Goal: Task Accomplishment & Management: Use online tool/utility

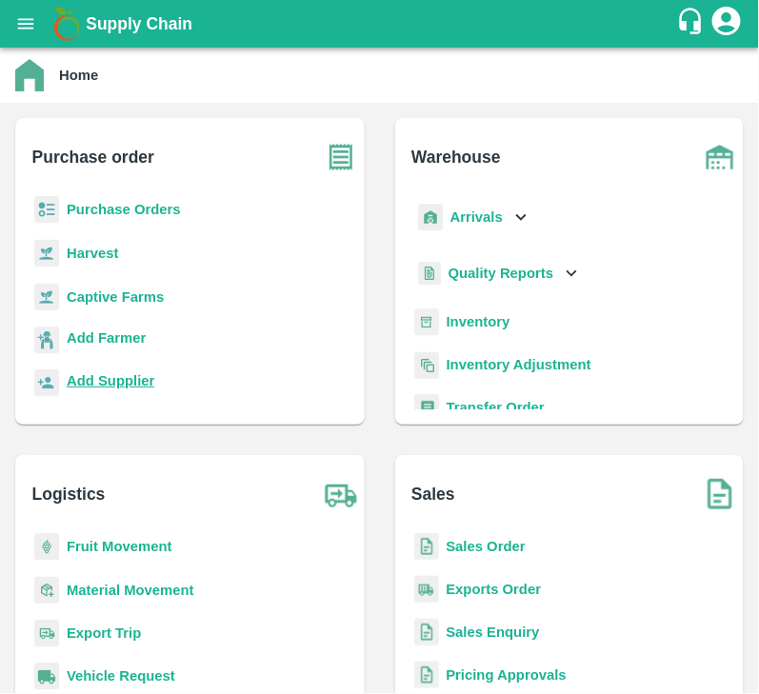
click at [119, 378] on b "Add Supplier" at bounding box center [111, 380] width 88 height 15
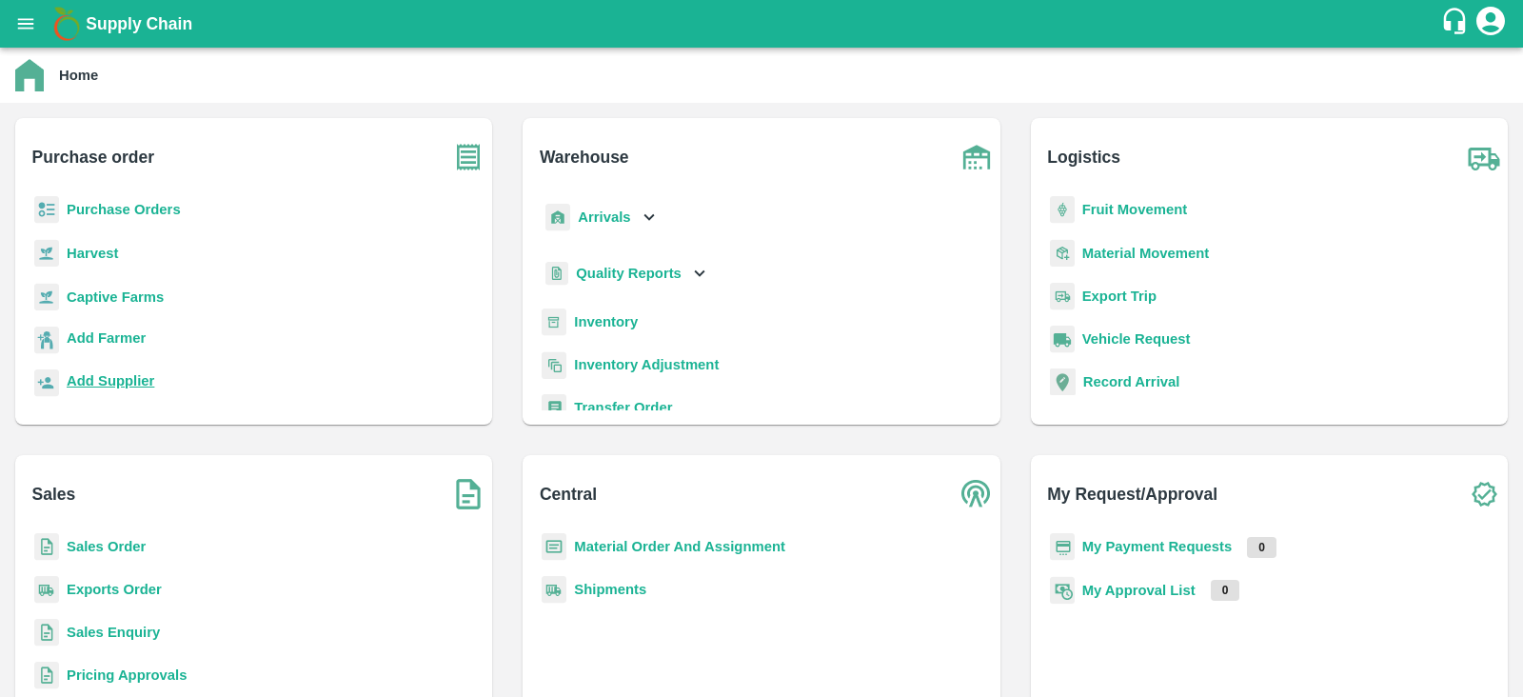
click at [130, 377] on b "Add Supplier" at bounding box center [111, 380] width 88 height 15
click at [145, 208] on b "Purchase Orders" at bounding box center [124, 209] width 114 height 15
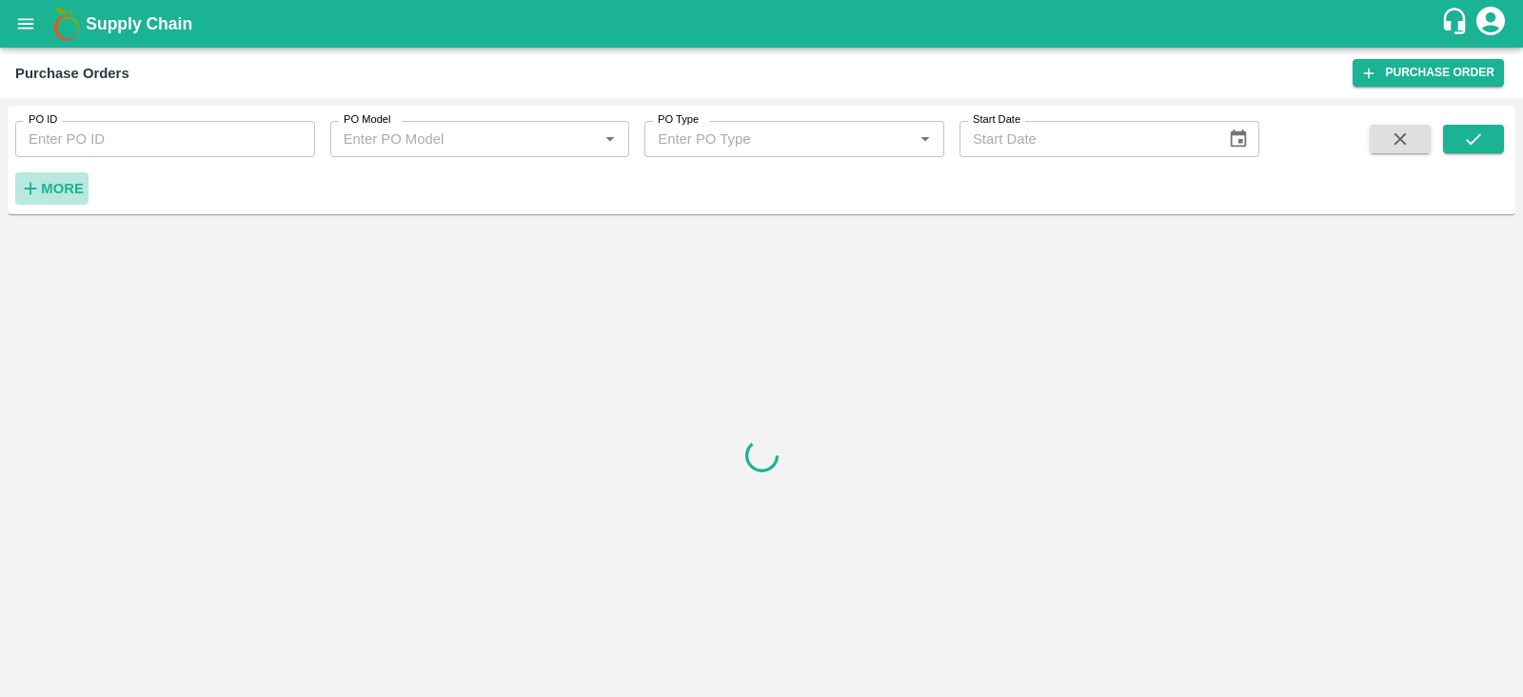
click at [56, 188] on strong "More" at bounding box center [62, 188] width 43 height 15
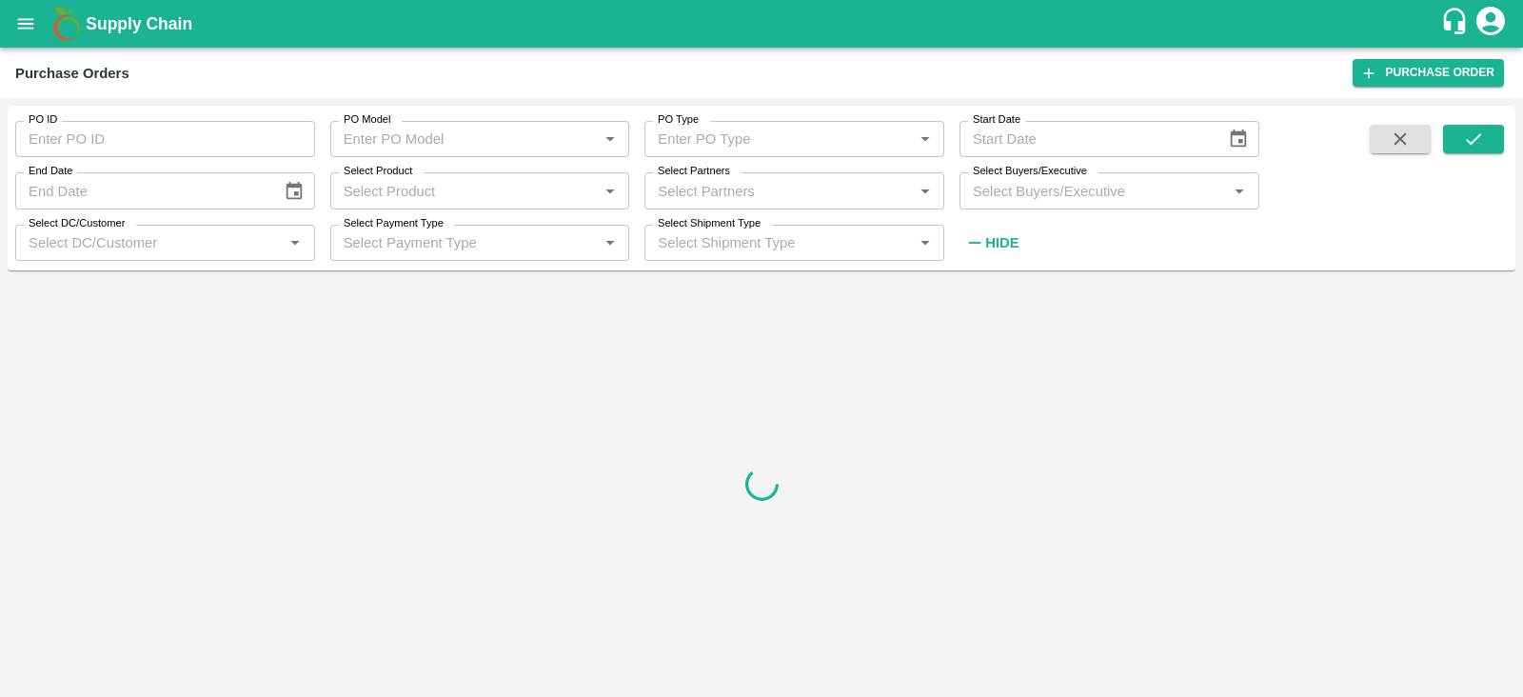
click at [1057, 197] on input "Select Buyers/Executive" at bounding box center [1093, 190] width 257 height 25
type input "s"
type input "H"
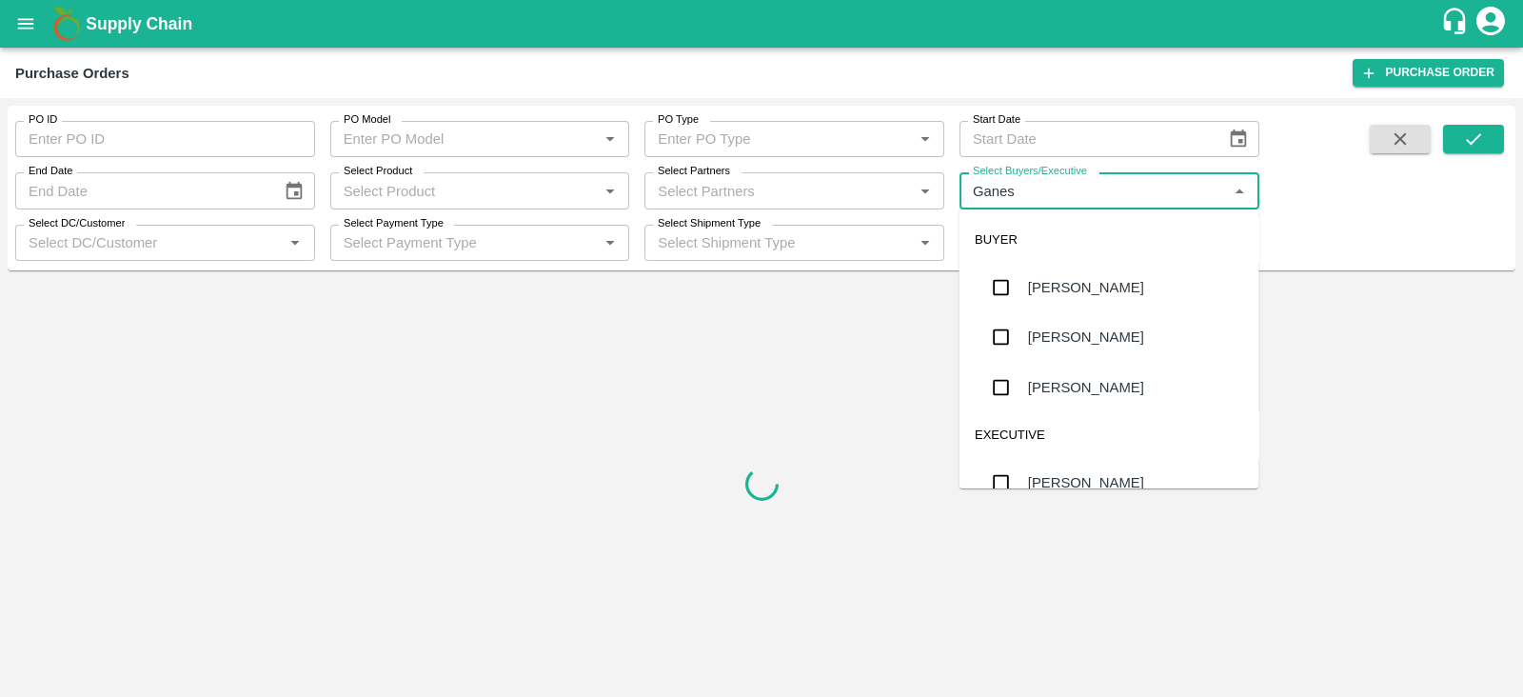
type input "Ganesh"
click at [1003, 338] on input "checkbox" at bounding box center [1001, 337] width 38 height 38
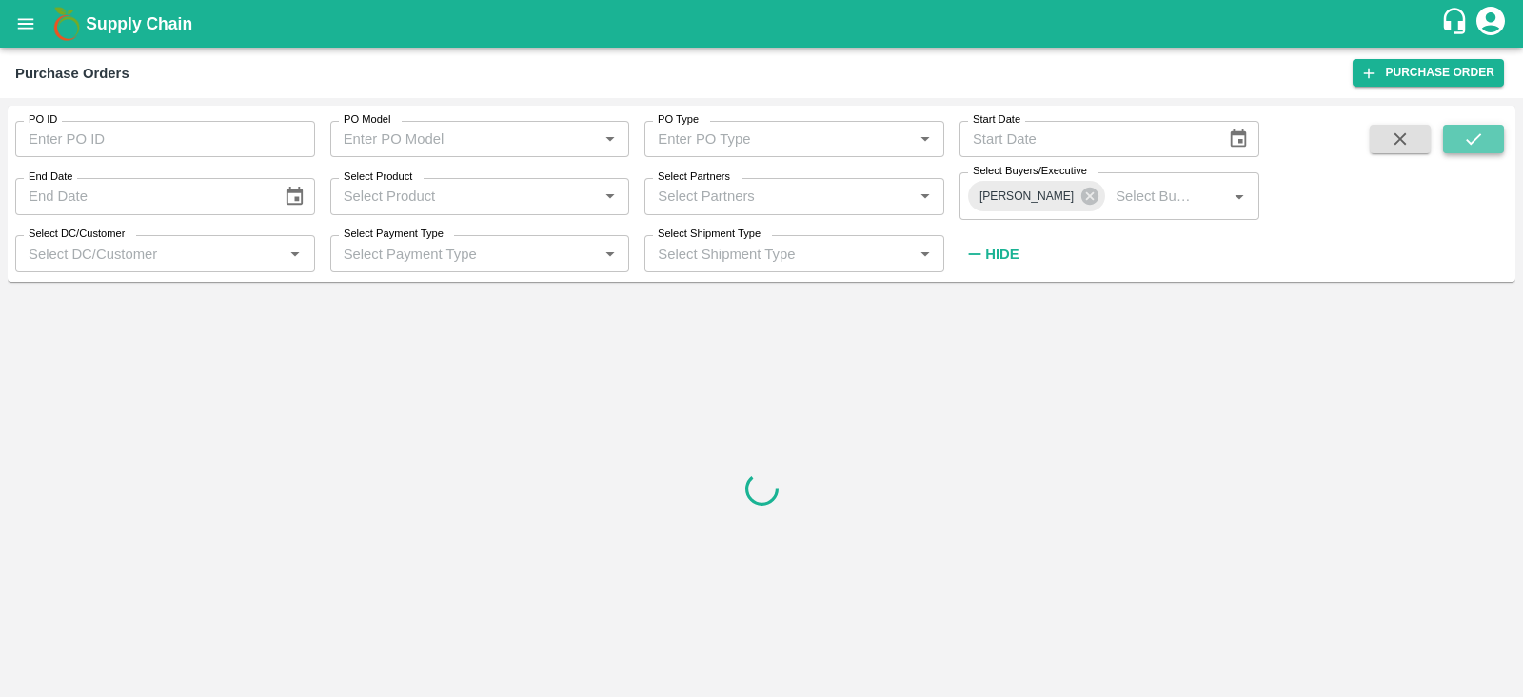
click at [1469, 135] on icon "submit" at bounding box center [1473, 139] width 21 height 21
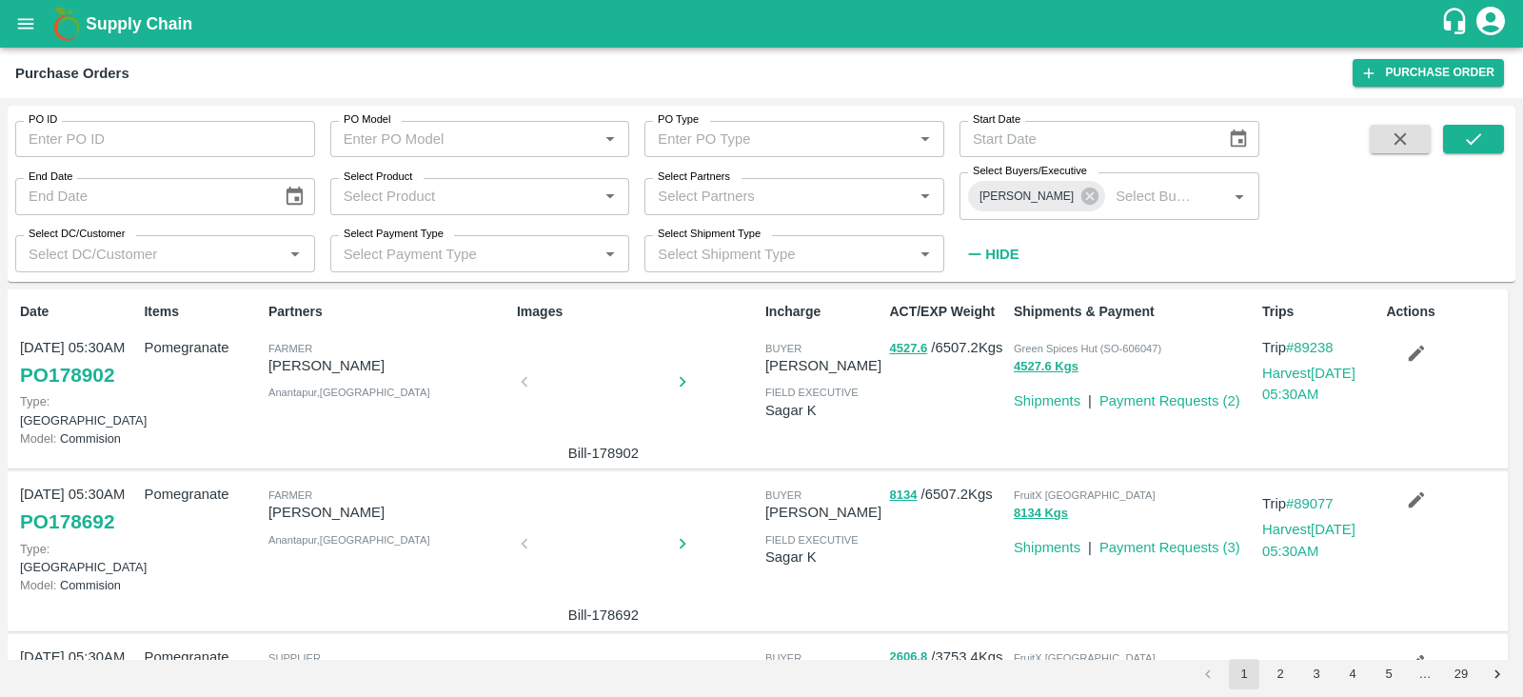
click at [887, 85] on div "Purchase Orders Purchase Order" at bounding box center [761, 73] width 1523 height 50
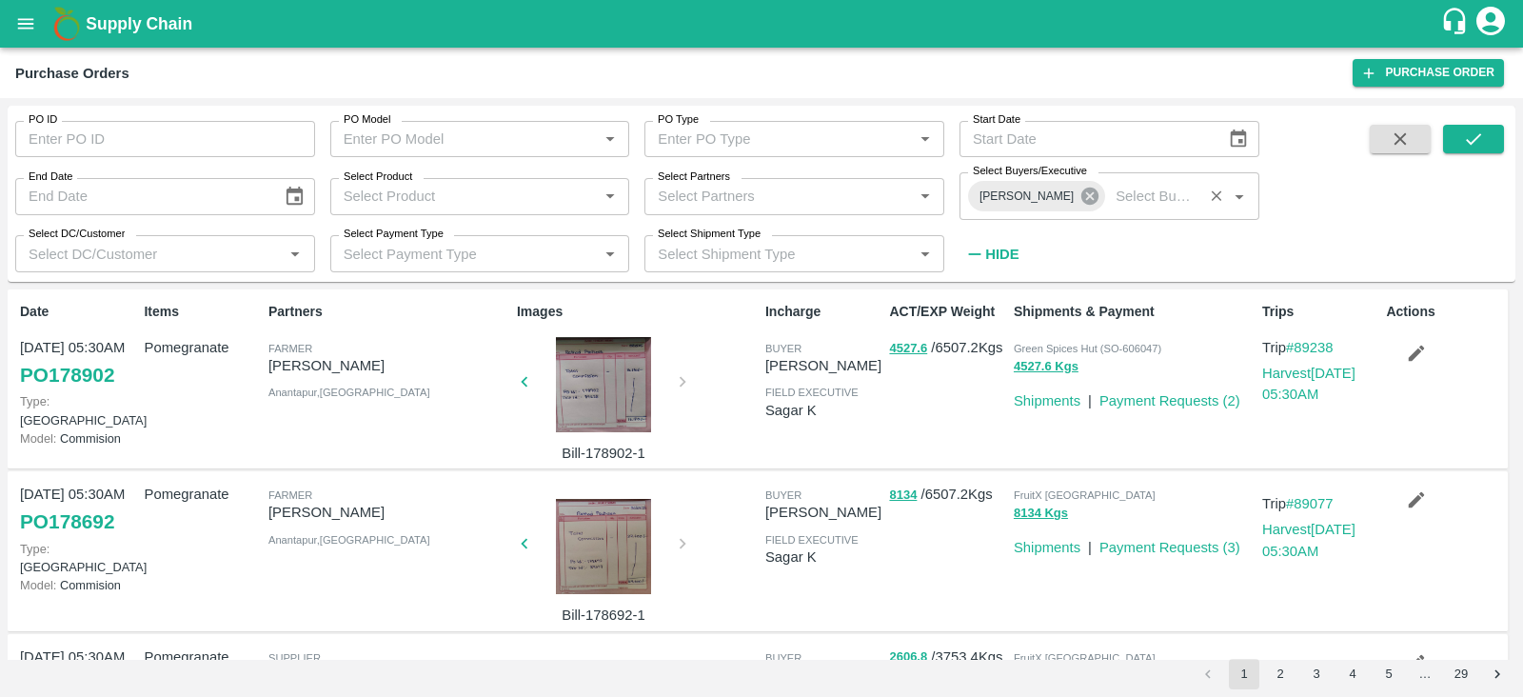
click at [1089, 197] on icon at bounding box center [1089, 196] width 21 height 21
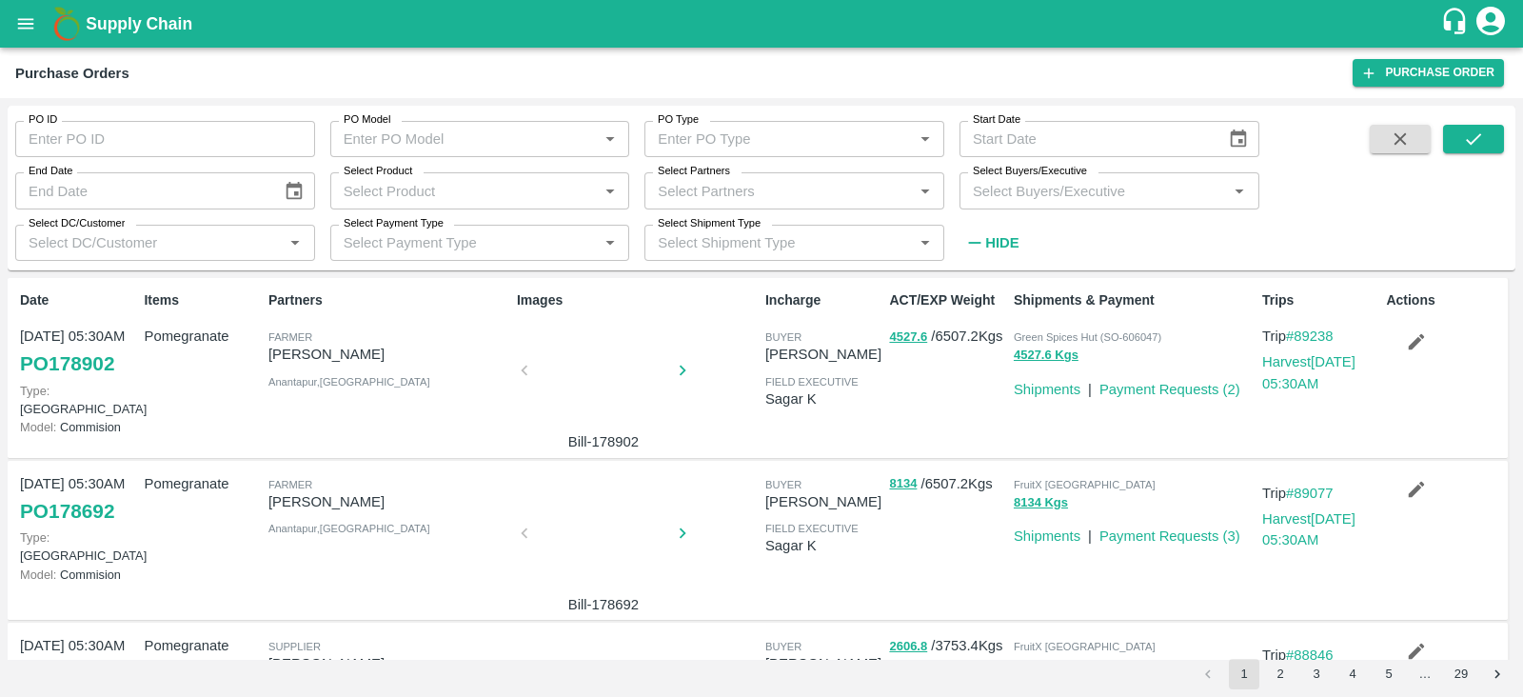
click at [1065, 197] on input "Select Buyers/Executive" at bounding box center [1093, 190] width 257 height 25
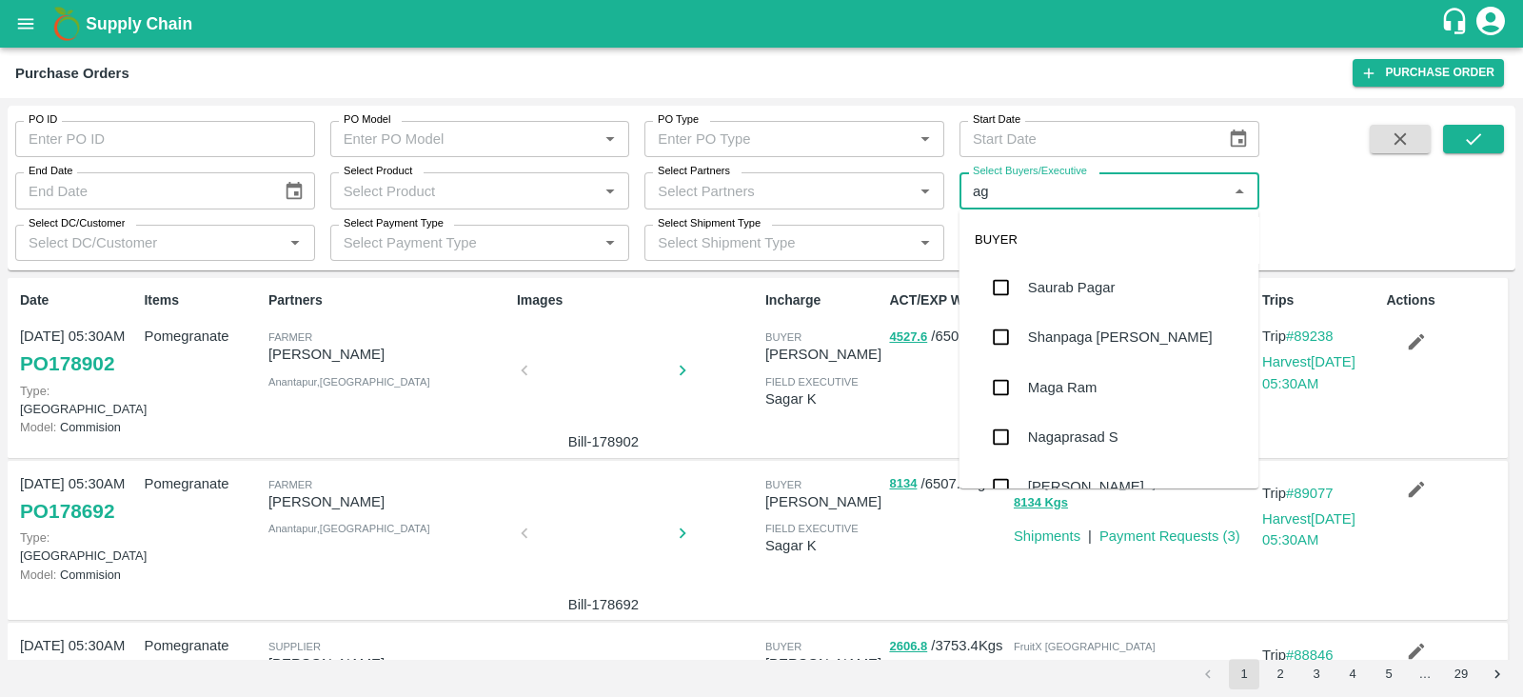
type input "a"
type input "saga"
click at [994, 287] on input "checkbox" at bounding box center [1001, 287] width 38 height 38
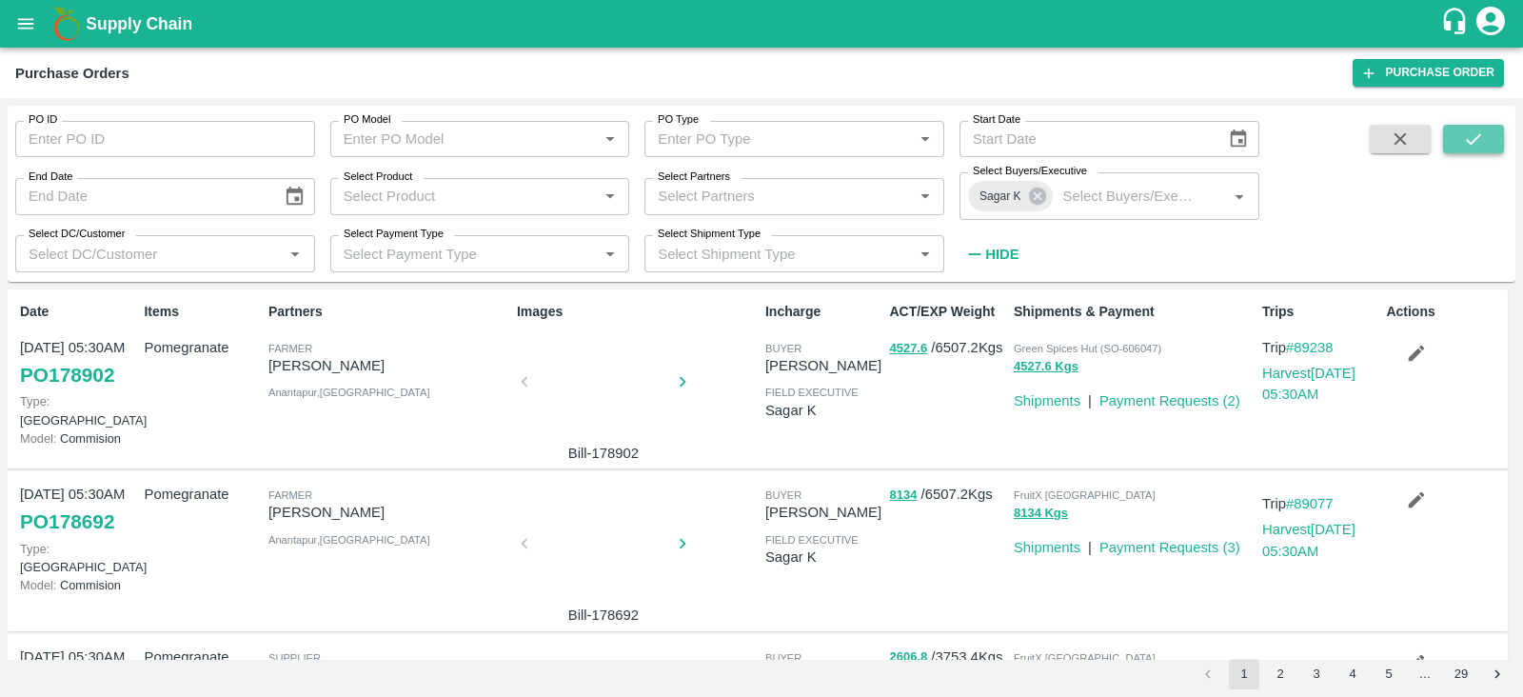
click at [1488, 144] on button "submit" at bounding box center [1473, 139] width 61 height 29
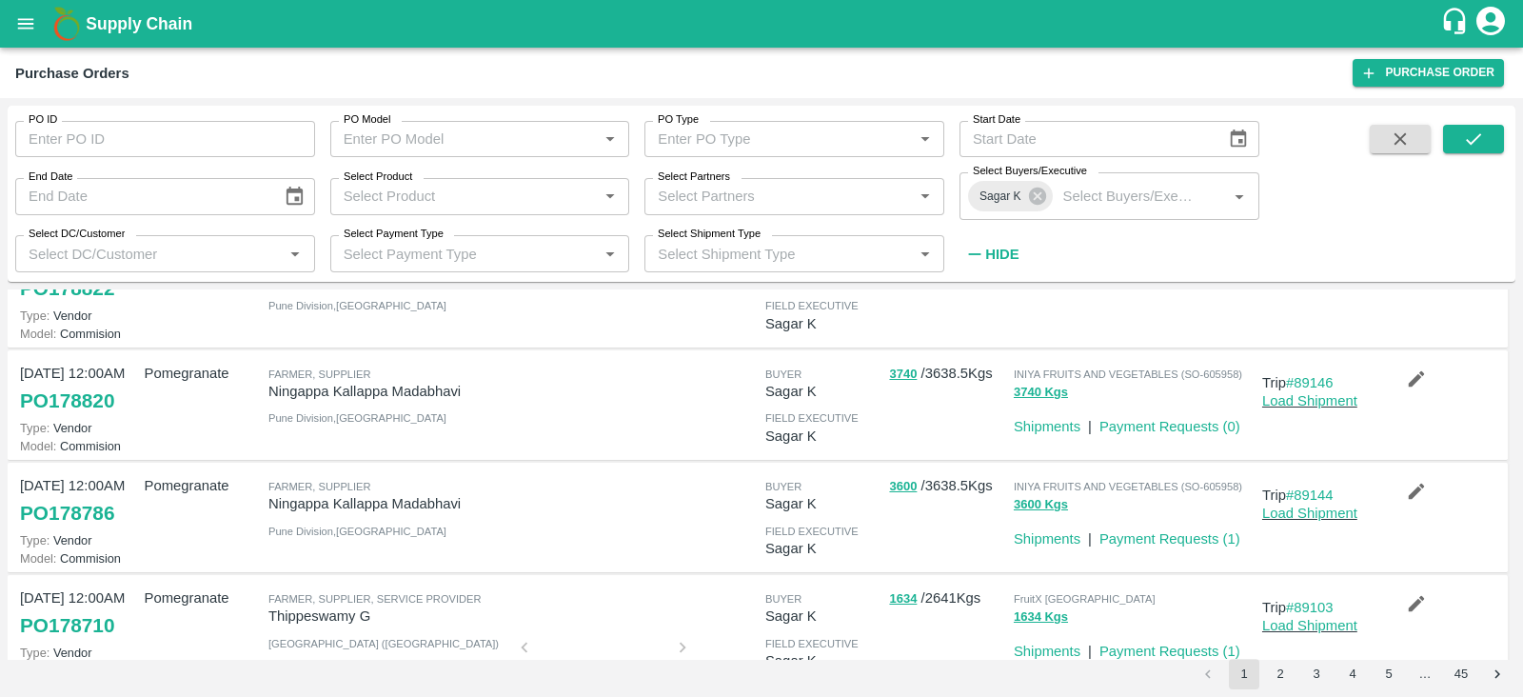
scroll to position [109, 0]
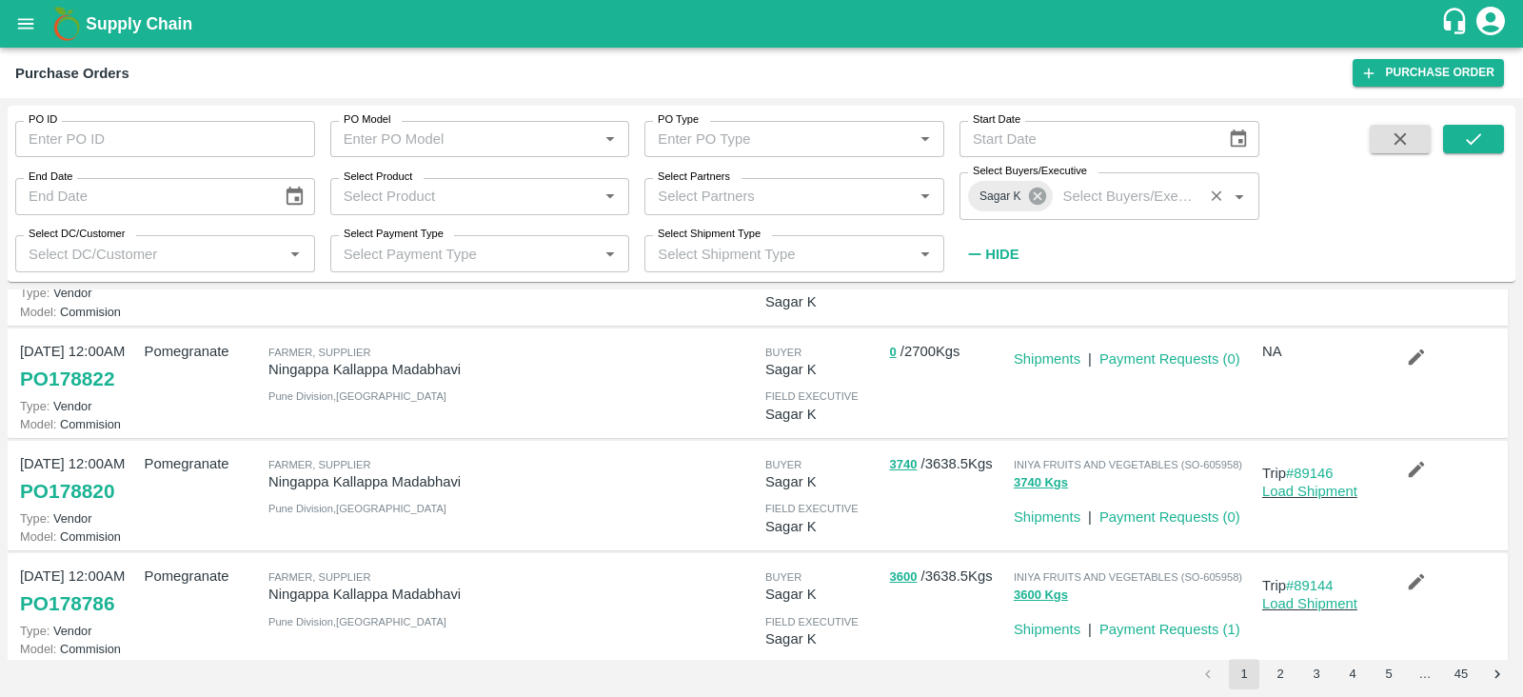
click at [1044, 206] on icon at bounding box center [1037, 196] width 21 height 21
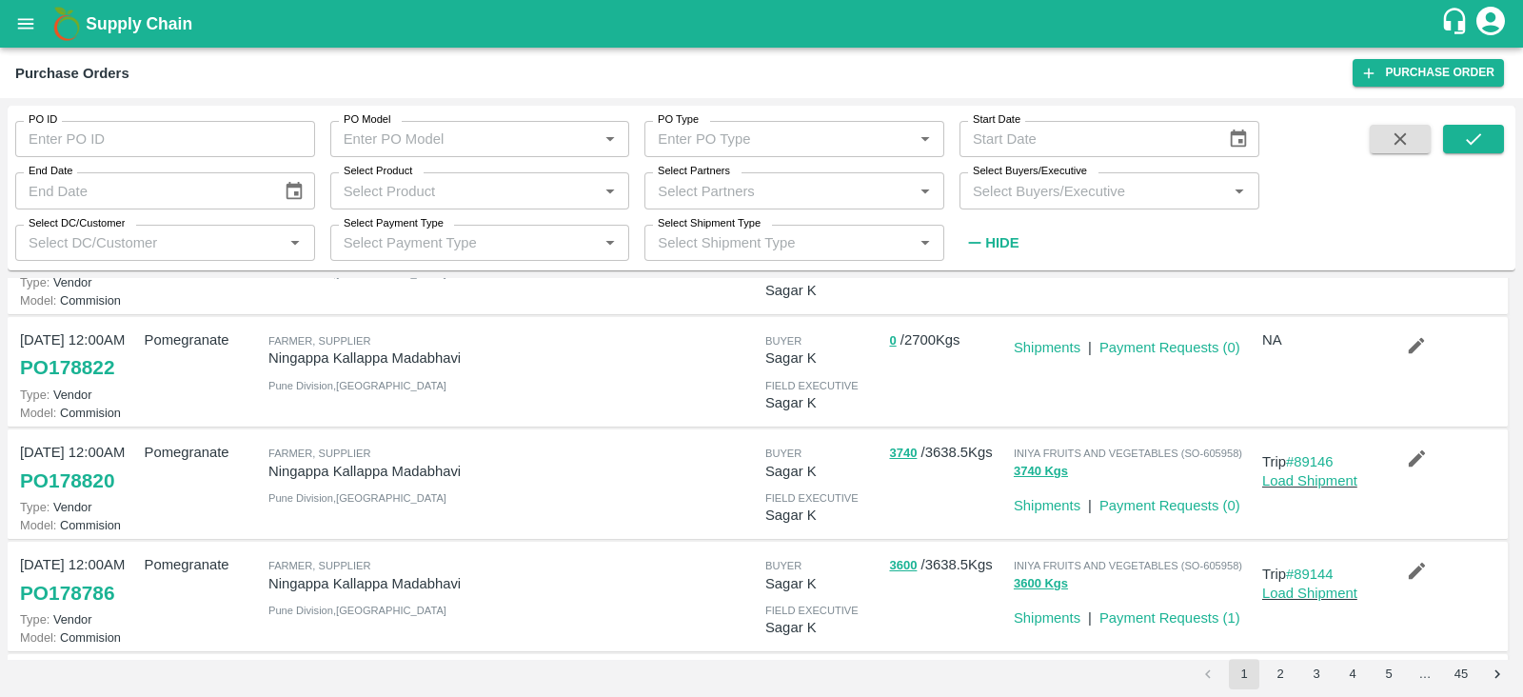
click at [1019, 191] on input "Select Buyers/Executive" at bounding box center [1093, 190] width 257 height 25
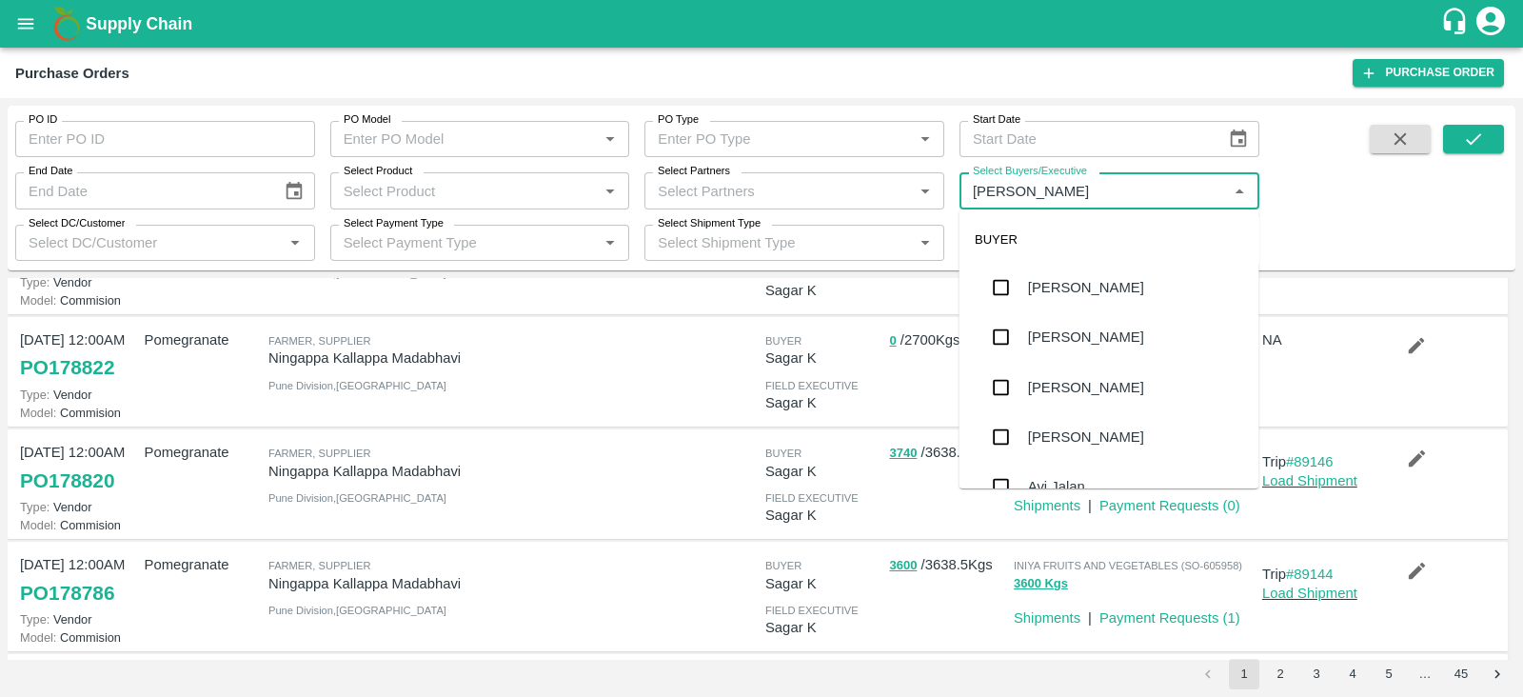
type input "Avinash"
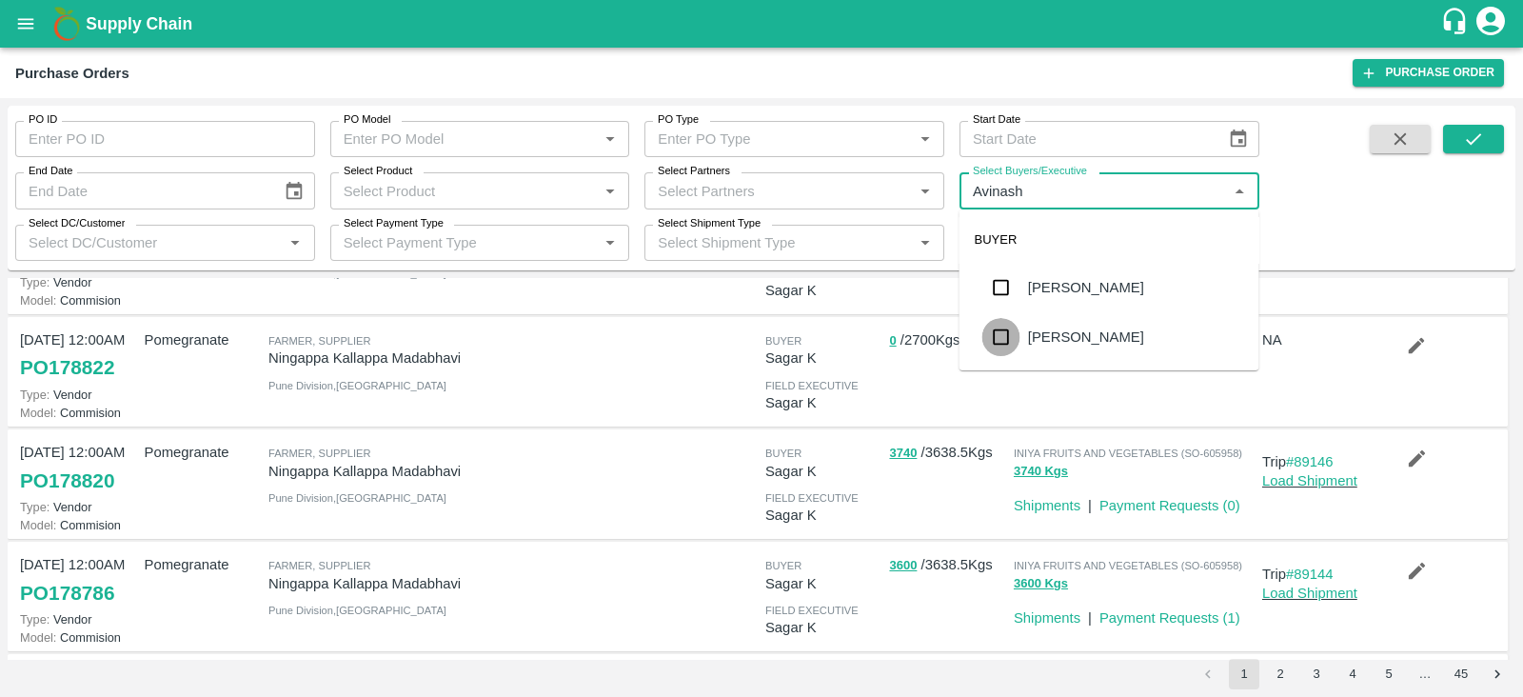
click at [988, 330] on input "checkbox" at bounding box center [1001, 337] width 38 height 38
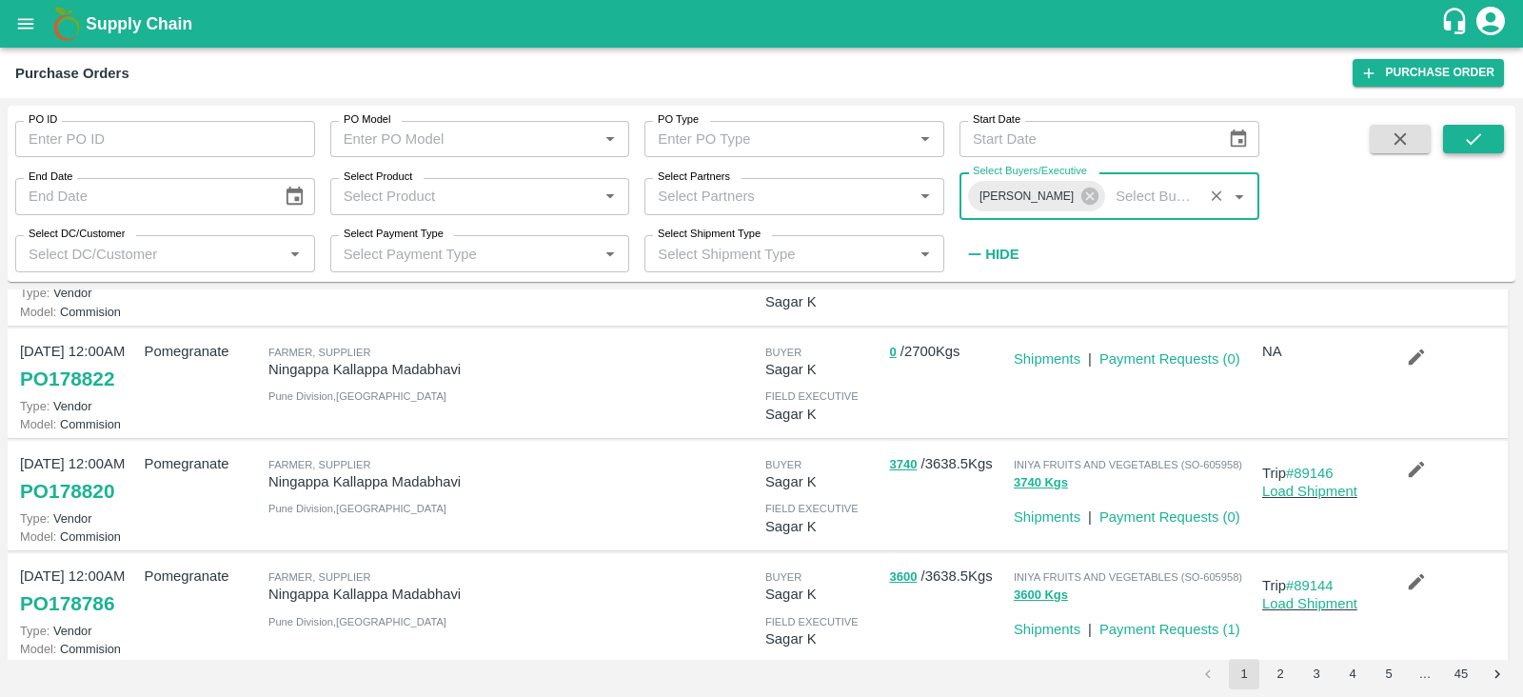
click at [1483, 139] on icon "submit" at bounding box center [1473, 139] width 21 height 21
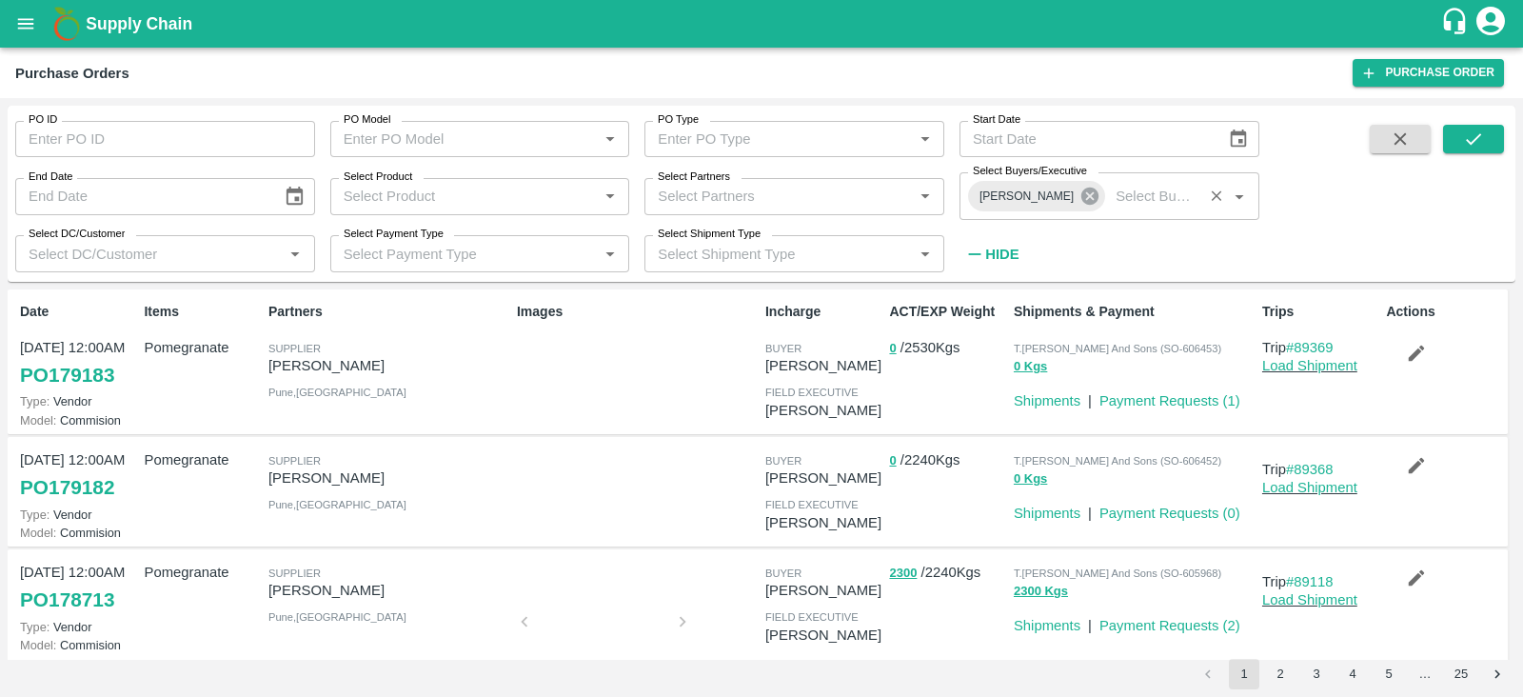
click at [1079, 188] on icon at bounding box center [1089, 196] width 21 height 21
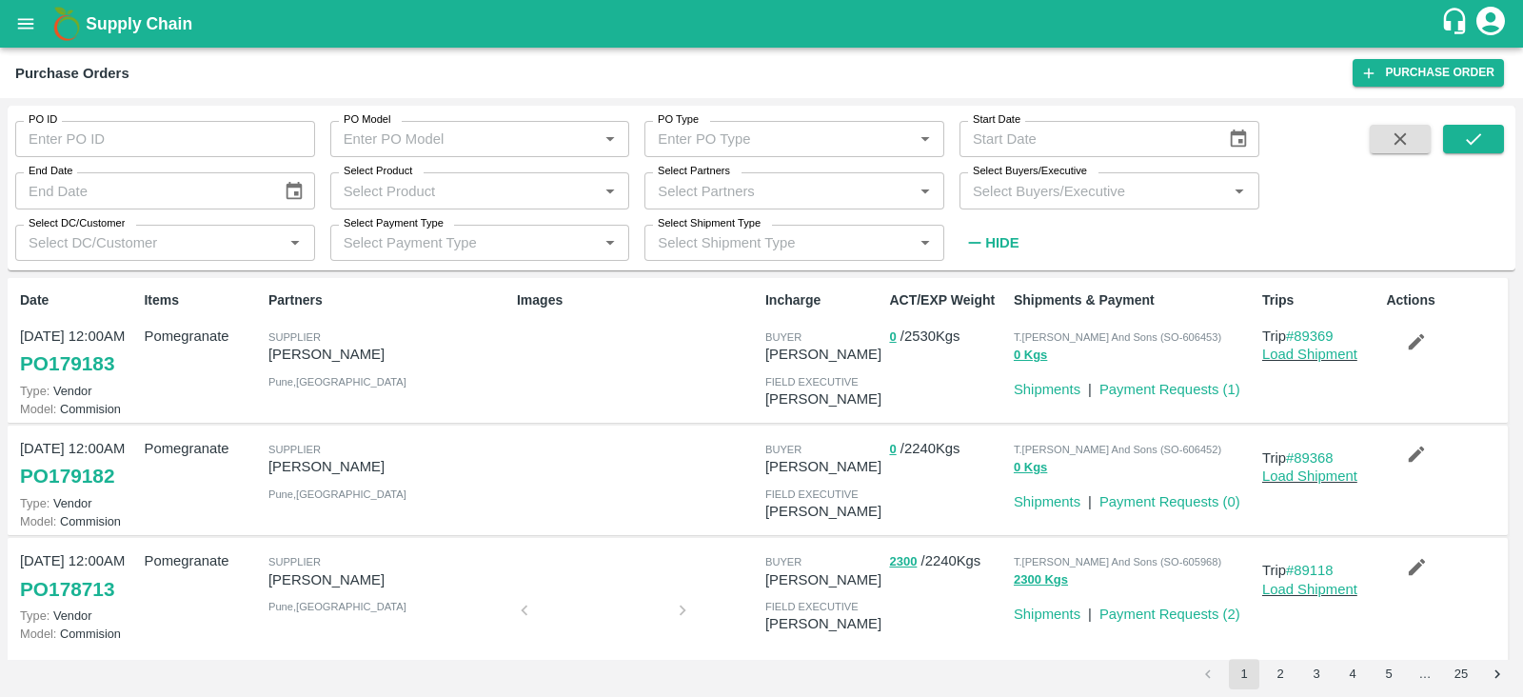
click at [1058, 190] on input "Select Buyers/Executive" at bounding box center [1093, 190] width 257 height 25
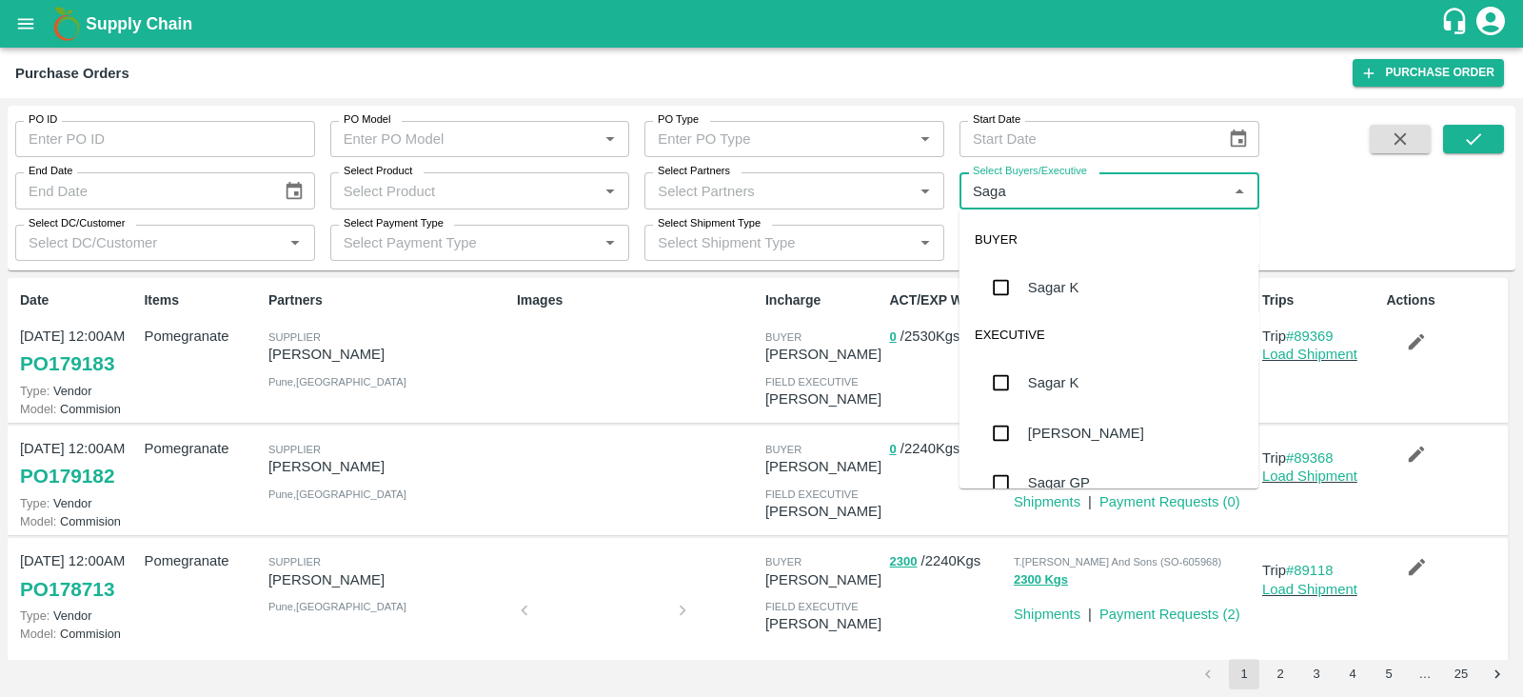
type input "Sagar"
click at [995, 275] on input "checkbox" at bounding box center [1001, 287] width 38 height 38
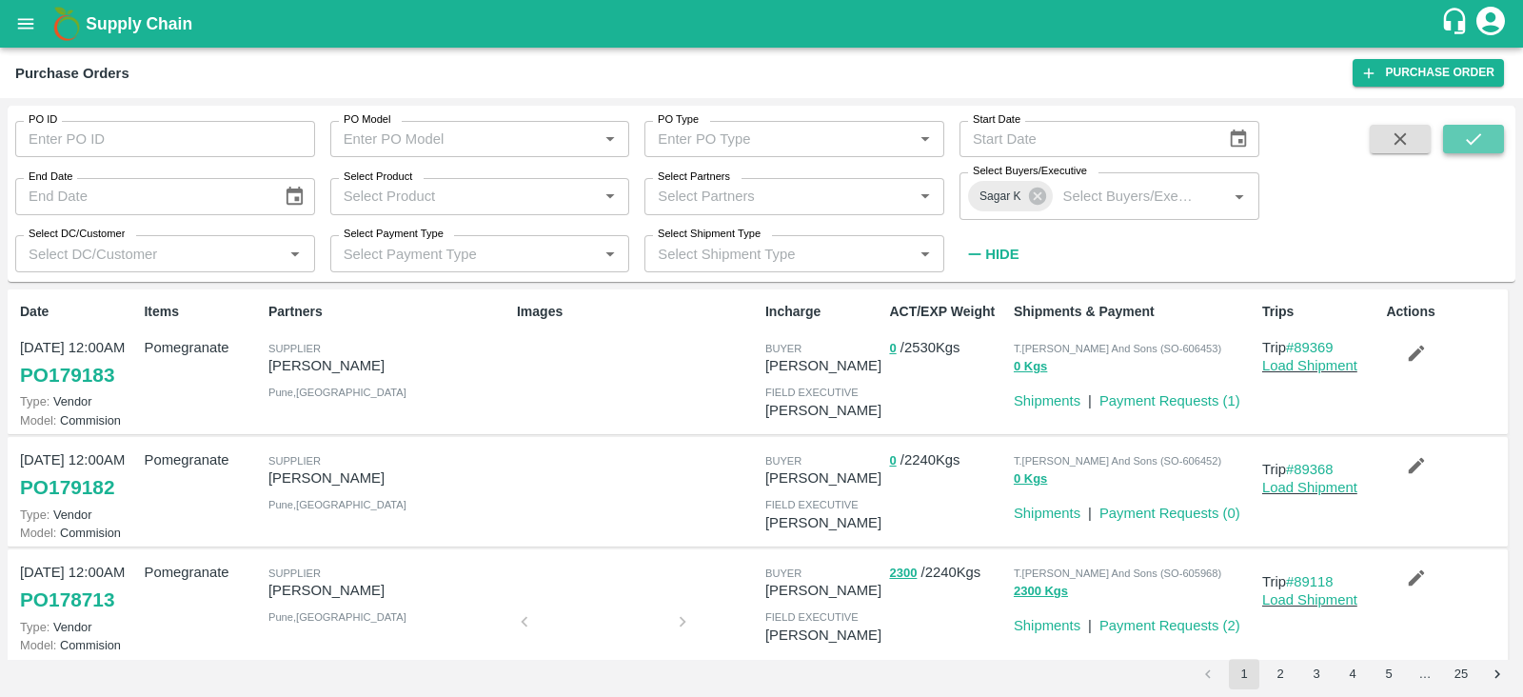
click at [1461, 142] on button "submit" at bounding box center [1473, 139] width 61 height 29
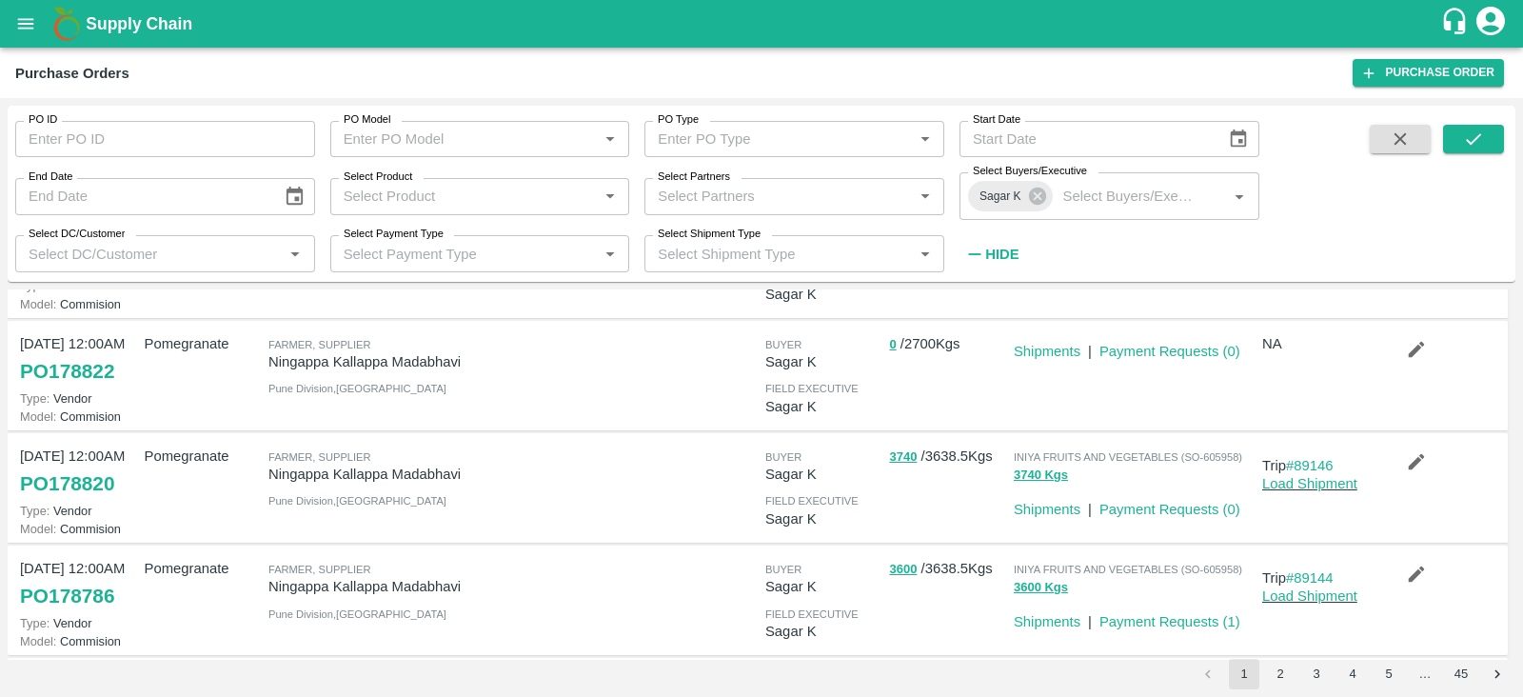
scroll to position [121, 0]
